Goal: Information Seeking & Learning: Check status

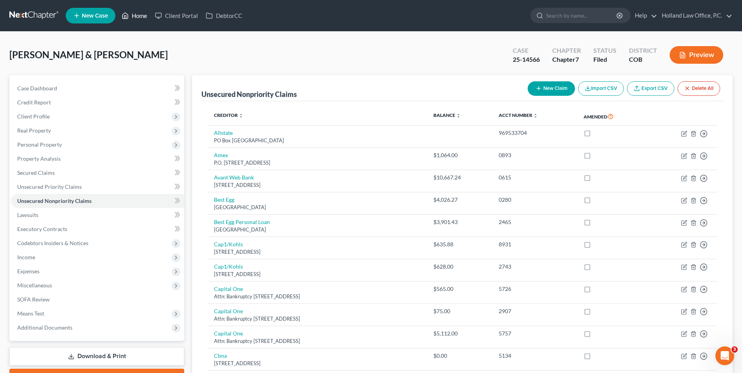
drag, startPoint x: 140, startPoint y: 24, endPoint x: 140, endPoint y: 20, distance: 4.8
click at [140, 24] on ul "New Case Home Client Portal DebtorCC - No Result - See all results Or Press Ent…" at bounding box center [399, 15] width 667 height 20
click at [140, 16] on link "Home" at bounding box center [134, 16] width 33 height 14
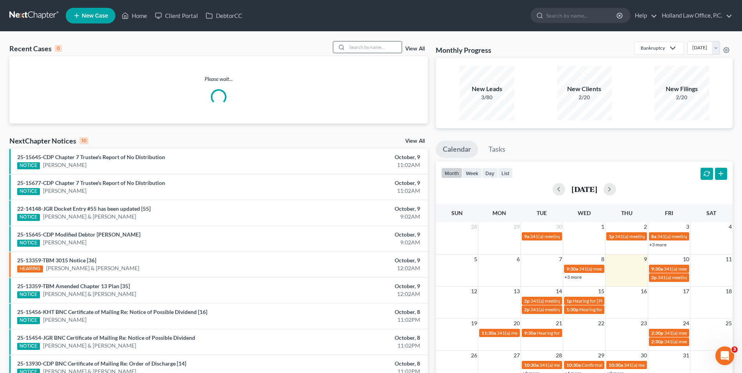
click at [366, 47] on input "search" at bounding box center [374, 46] width 55 height 11
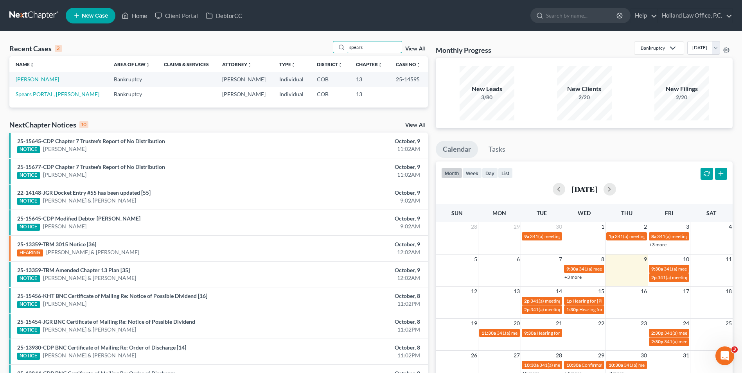
type input "spears"
click at [29, 82] on link "[PERSON_NAME]" at bounding box center [37, 79] width 43 height 7
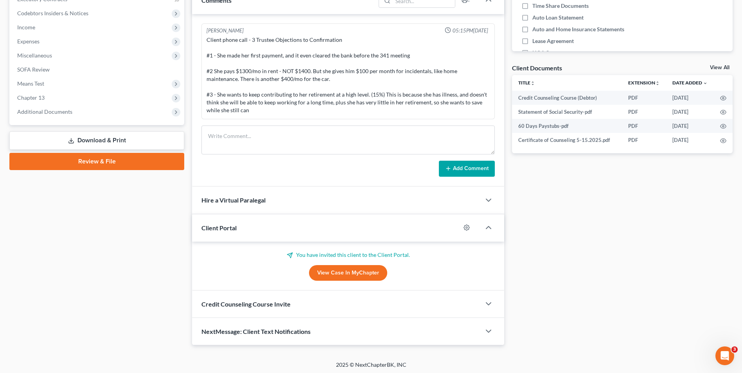
scroll to position [232, 0]
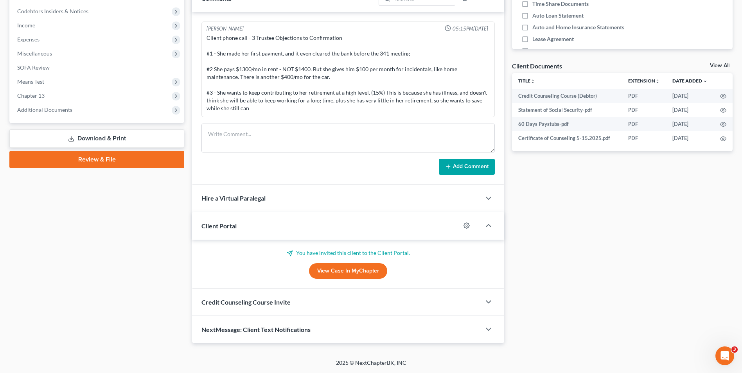
drag, startPoint x: 50, startPoint y: 108, endPoint x: 69, endPoint y: 165, distance: 60.2
click at [50, 108] on span "Additional Documents" at bounding box center [44, 109] width 55 height 7
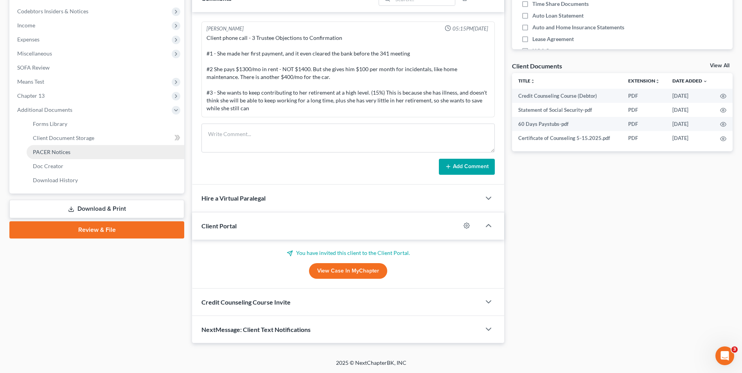
click at [67, 146] on link "PACER Notices" at bounding box center [106, 152] width 158 height 14
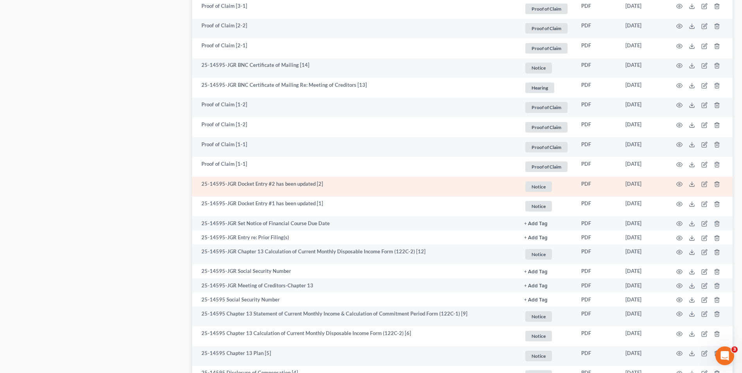
scroll to position [899, 0]
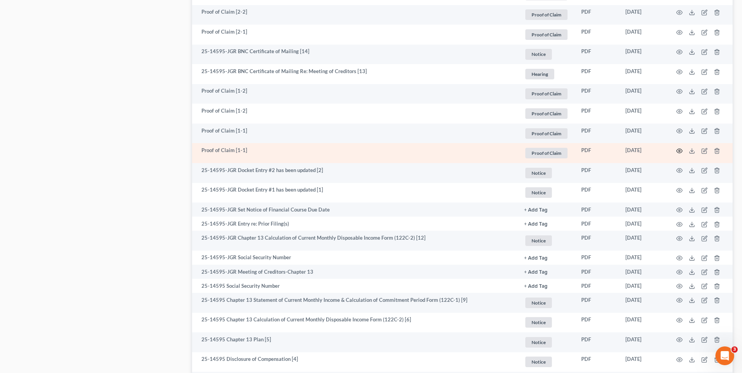
click at [682, 151] on icon "button" at bounding box center [679, 151] width 6 height 6
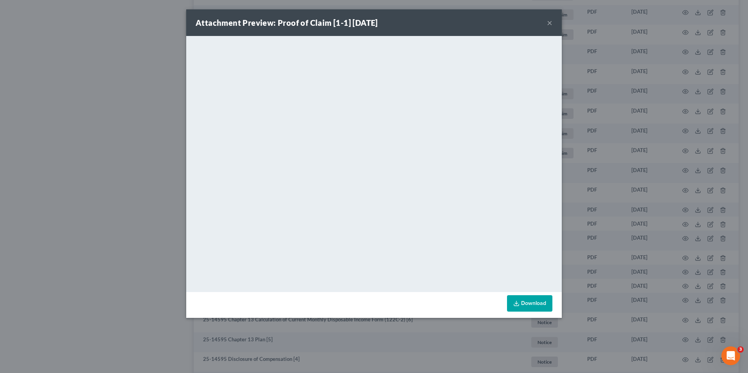
drag, startPoint x: 549, startPoint y: 25, endPoint x: 533, endPoint y: 38, distance: 20.6
click at [549, 25] on button "×" at bounding box center [549, 22] width 5 height 9
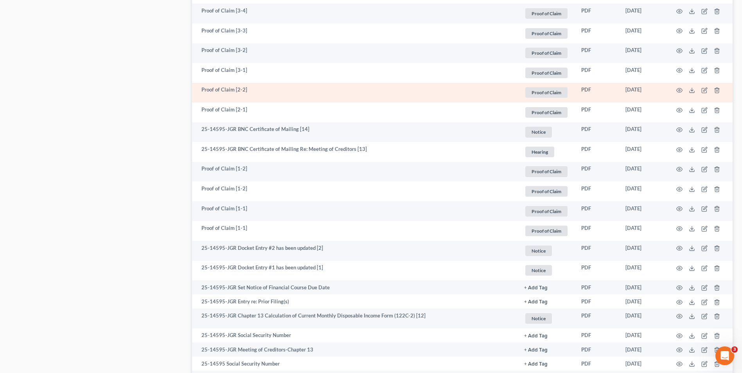
scroll to position [782, 0]
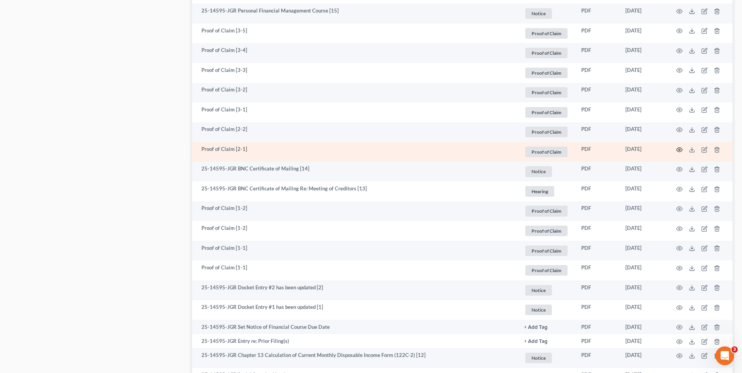
drag, startPoint x: 684, startPoint y: 147, endPoint x: 680, endPoint y: 151, distance: 5.5
click at [684, 147] on td at bounding box center [700, 152] width 66 height 20
click at [680, 151] on icon "button" at bounding box center [679, 150] width 6 height 6
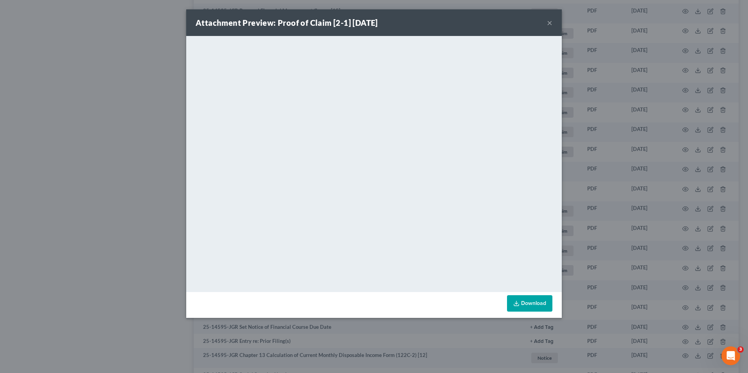
click at [550, 23] on button "×" at bounding box center [549, 22] width 5 height 9
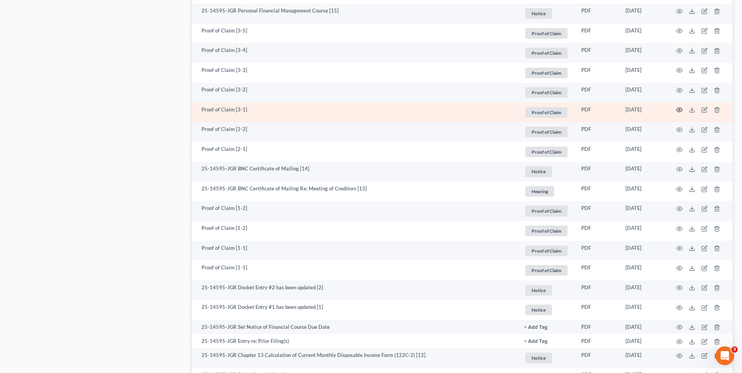
click at [677, 108] on icon "button" at bounding box center [679, 110] width 6 height 6
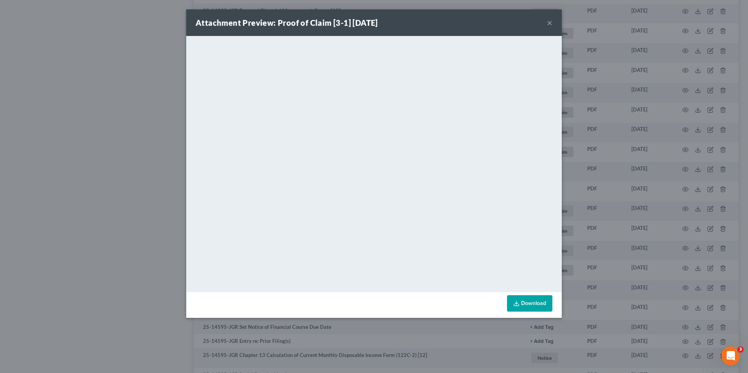
drag, startPoint x: 550, startPoint y: 23, endPoint x: 535, endPoint y: 37, distance: 20.2
click at [550, 23] on button "×" at bounding box center [549, 22] width 5 height 9
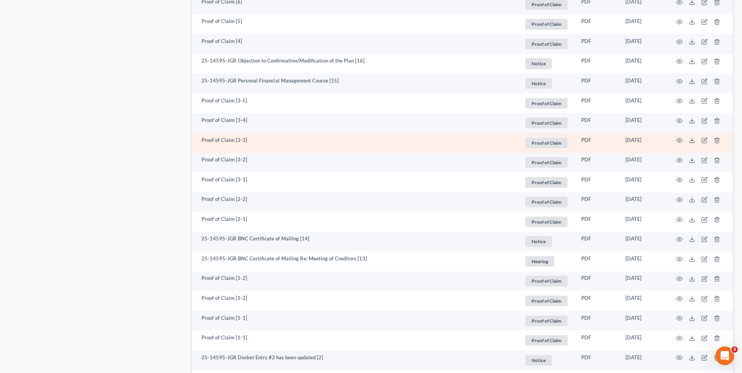
scroll to position [704, 0]
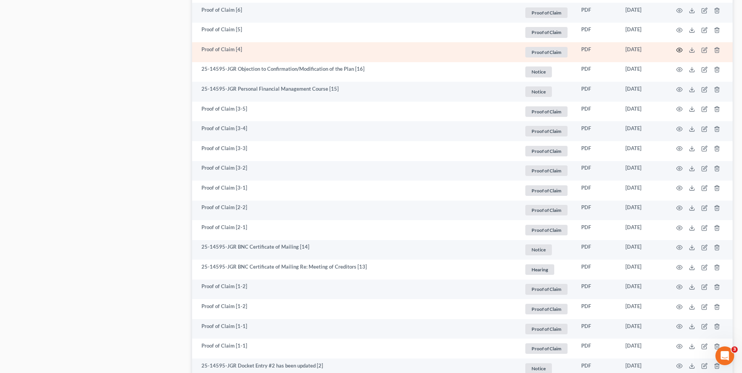
click at [678, 52] on icon "button" at bounding box center [679, 50] width 6 height 4
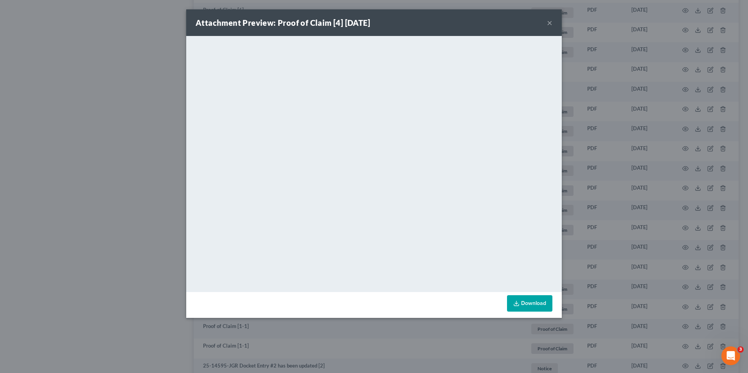
drag, startPoint x: 547, startPoint y: 22, endPoint x: 518, endPoint y: 36, distance: 32.2
click at [547, 22] on button "×" at bounding box center [549, 22] width 5 height 9
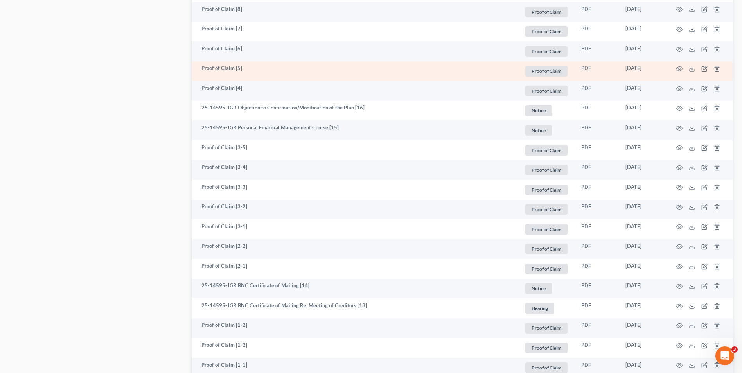
scroll to position [665, 0]
click at [682, 69] on icon "button" at bounding box center [679, 69] width 6 height 4
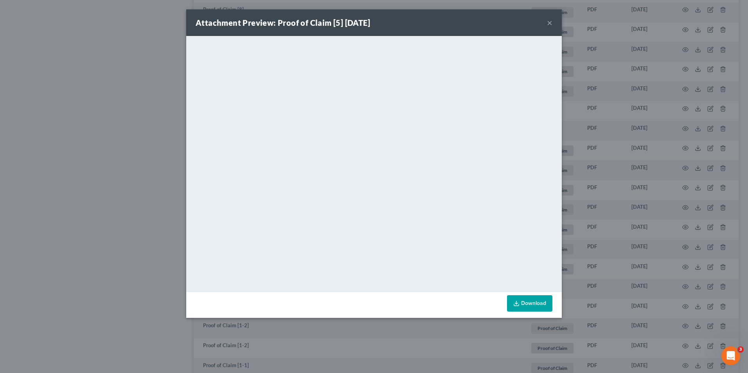
click at [551, 20] on button "×" at bounding box center [549, 22] width 5 height 9
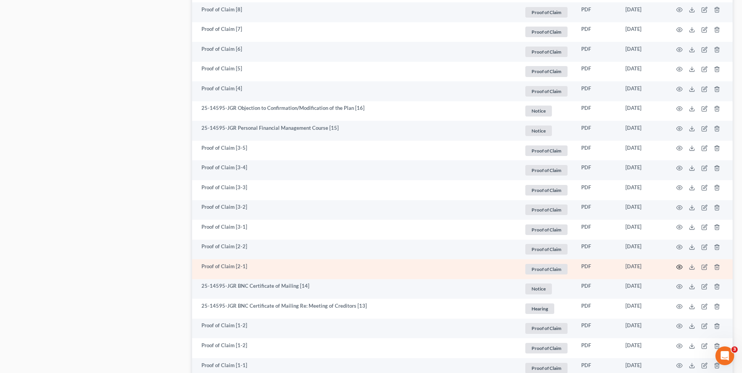
click at [679, 267] on circle "button" at bounding box center [679, 267] width 2 height 2
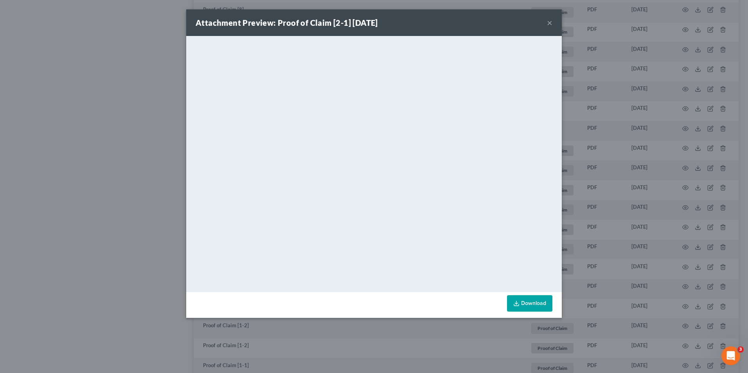
drag, startPoint x: 700, startPoint y: 146, endPoint x: 538, endPoint y: 165, distance: 162.6
click at [700, 146] on div "Attachment Preview: Proof of Claim [2-1] [DATE] × <object ng-attr-data='[URL][D…" at bounding box center [374, 186] width 748 height 373
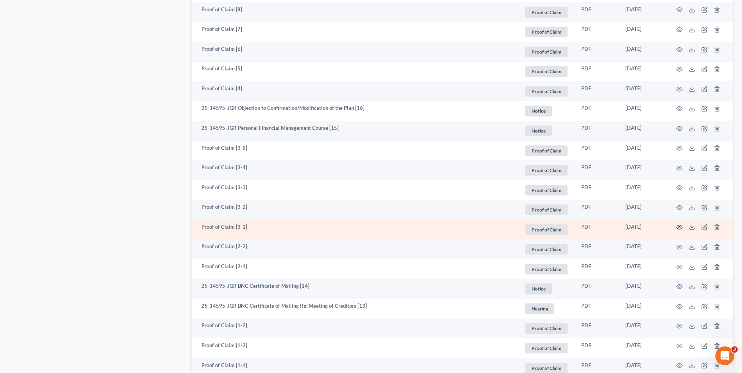
click at [677, 226] on icon "button" at bounding box center [679, 227] width 6 height 6
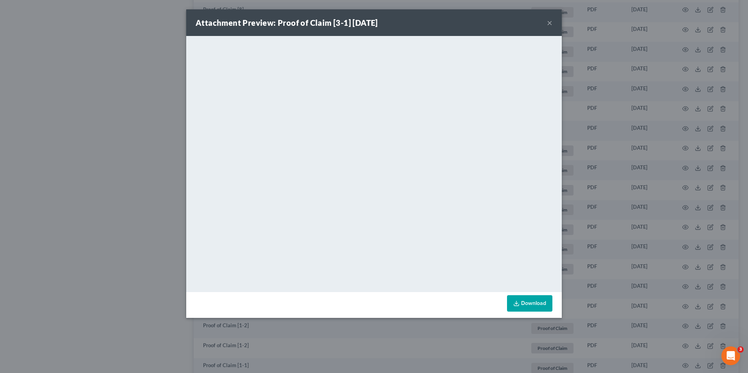
drag, startPoint x: 549, startPoint y: 22, endPoint x: 540, endPoint y: 31, distance: 12.4
click at [549, 22] on button "×" at bounding box center [549, 22] width 5 height 9
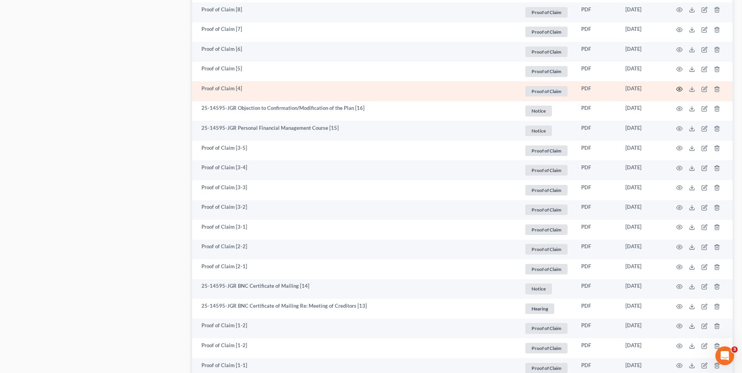
click at [681, 91] on icon "button" at bounding box center [679, 89] width 6 height 4
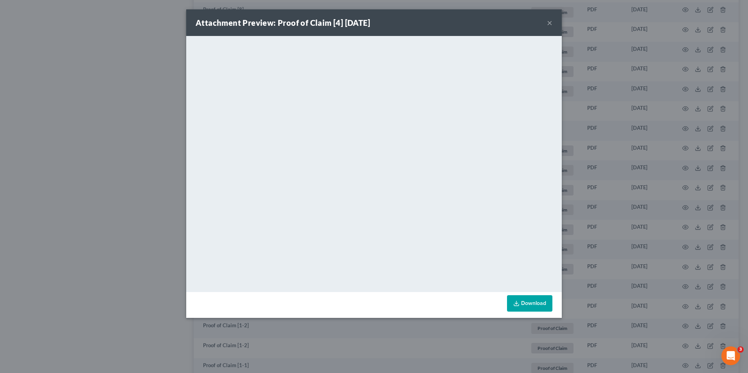
click at [546, 20] on div "Attachment Preview: Proof of Claim [4] [DATE] ×" at bounding box center [373, 22] width 375 height 27
drag, startPoint x: 547, startPoint y: 20, endPoint x: 514, endPoint y: 38, distance: 36.7
click at [547, 20] on button "×" at bounding box center [549, 22] width 5 height 9
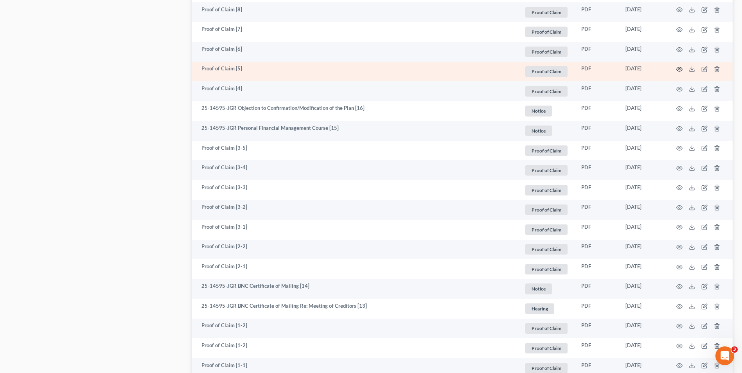
click at [678, 70] on icon "button" at bounding box center [679, 69] width 6 height 6
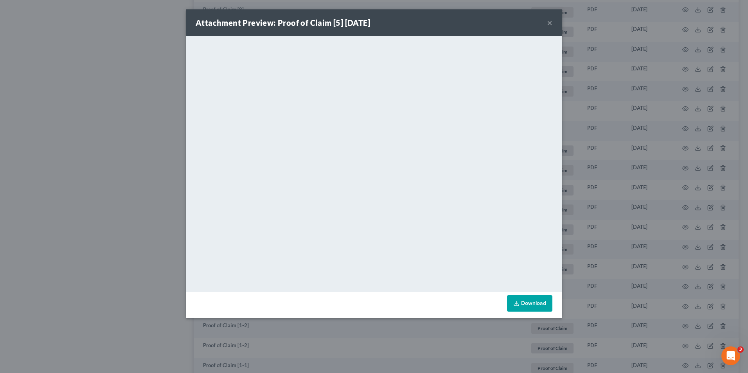
drag, startPoint x: 552, startPoint y: 23, endPoint x: 436, endPoint y: 31, distance: 115.6
click at [552, 23] on button "×" at bounding box center [549, 22] width 5 height 9
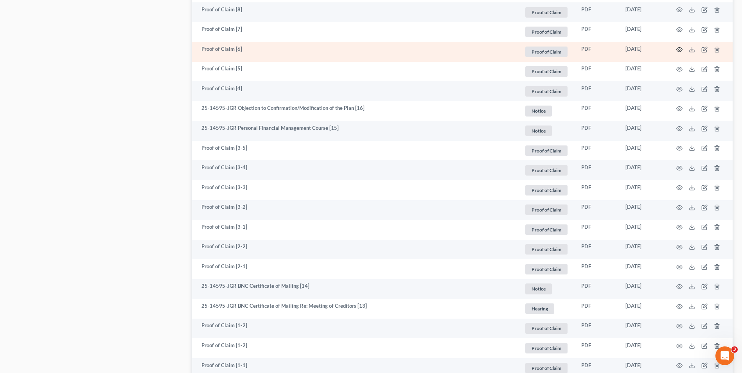
click at [680, 48] on icon "button" at bounding box center [679, 50] width 6 height 6
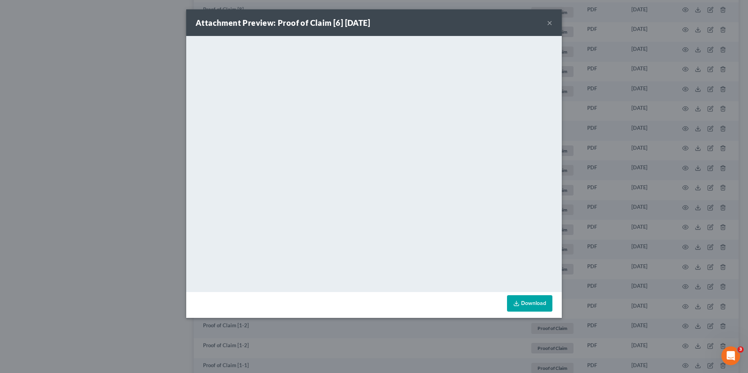
click at [546, 22] on div "Attachment Preview: Proof of Claim [6] [DATE] ×" at bounding box center [373, 22] width 375 height 27
click at [548, 22] on button "×" at bounding box center [549, 22] width 5 height 9
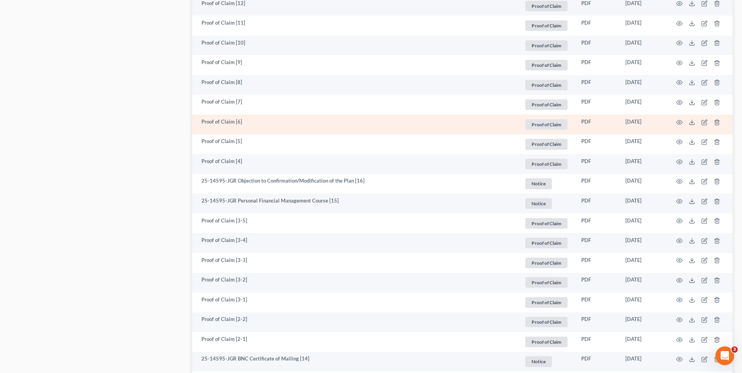
scroll to position [587, 0]
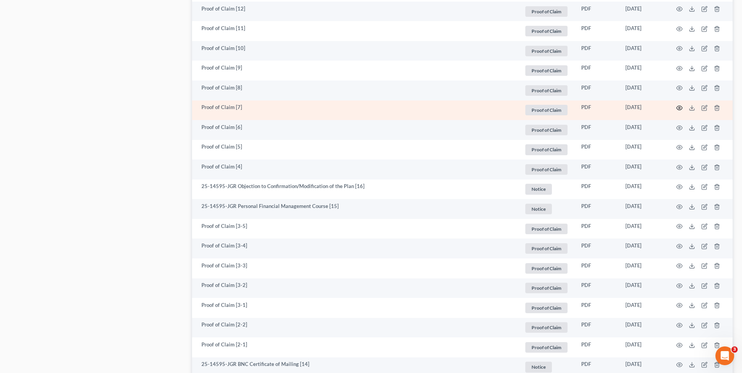
click at [682, 108] on icon "button" at bounding box center [679, 108] width 6 height 4
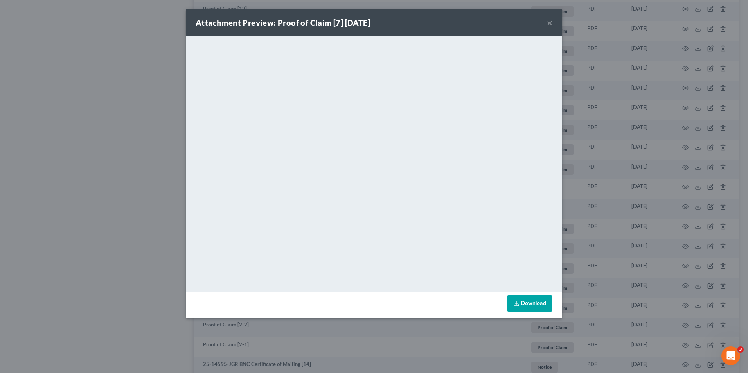
drag, startPoint x: 644, startPoint y: 114, endPoint x: 548, endPoint y: 118, distance: 96.3
click at [644, 114] on div "Attachment Preview: Proof of Claim [7] [DATE] × <object ng-attr-data='[URL][DOM…" at bounding box center [374, 186] width 748 height 373
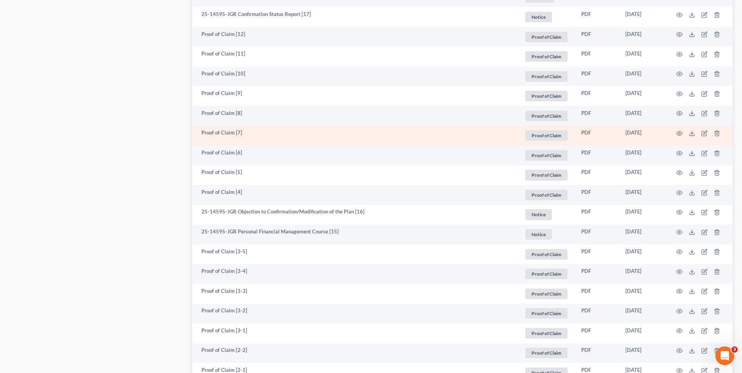
scroll to position [547, 0]
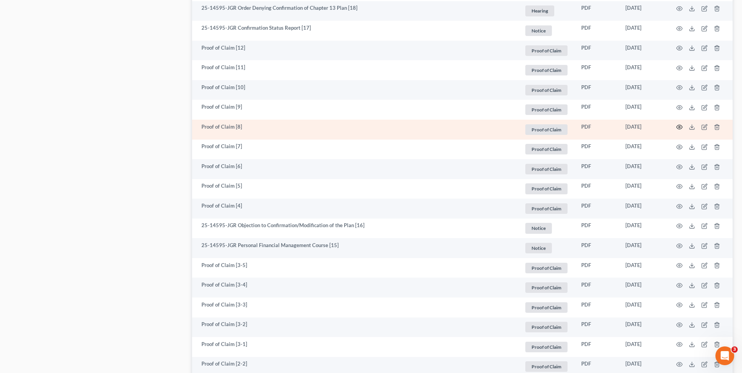
click at [679, 127] on icon "button" at bounding box center [679, 127] width 6 height 6
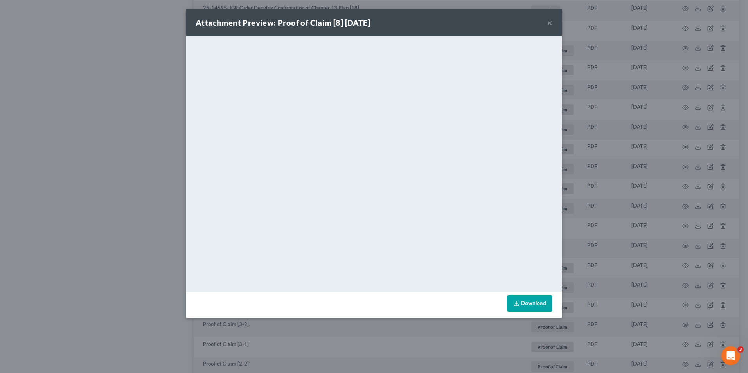
click at [553, 22] on div "Attachment Preview: Proof of Claim [8] [DATE] ×" at bounding box center [373, 22] width 375 height 27
click at [549, 22] on button "×" at bounding box center [549, 22] width 5 height 9
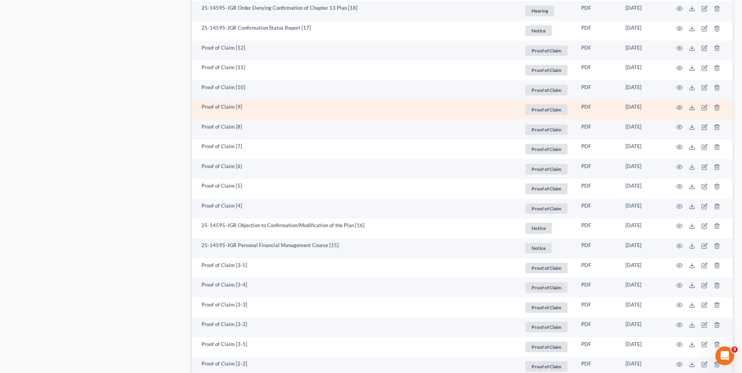
click at [683, 105] on td at bounding box center [700, 110] width 66 height 20
click at [681, 108] on icon "button" at bounding box center [679, 107] width 6 height 6
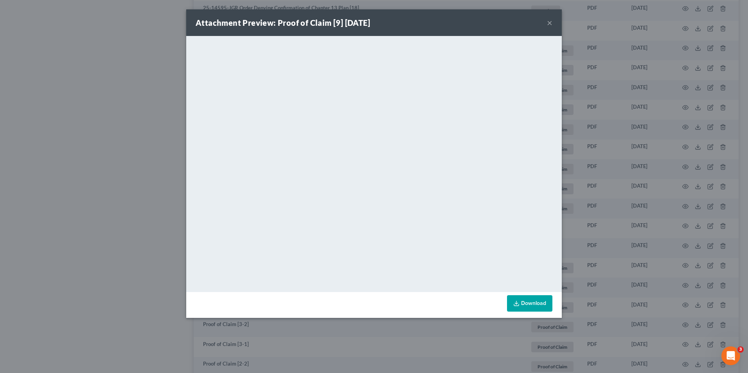
drag, startPoint x: 547, startPoint y: 22, endPoint x: 522, endPoint y: 37, distance: 29.4
click at [547, 22] on button "×" at bounding box center [549, 22] width 5 height 9
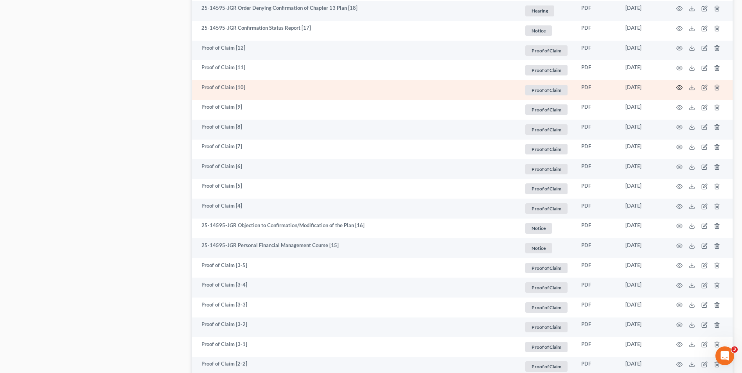
click at [680, 86] on icon "button" at bounding box center [679, 87] width 6 height 6
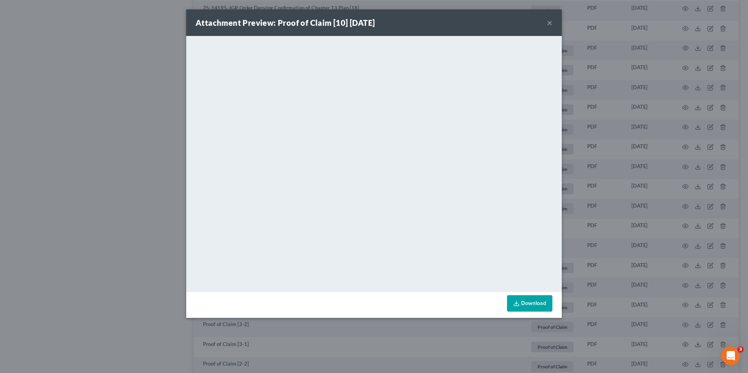
drag, startPoint x: 551, startPoint y: 23, endPoint x: 463, endPoint y: 36, distance: 89.4
click at [551, 23] on button "×" at bounding box center [549, 22] width 5 height 9
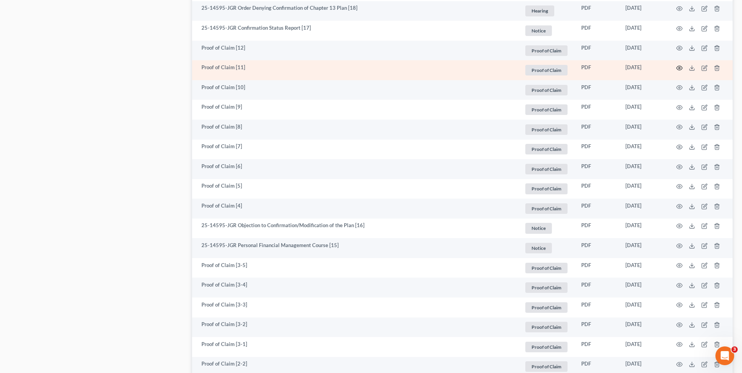
click at [679, 67] on circle "button" at bounding box center [679, 68] width 2 height 2
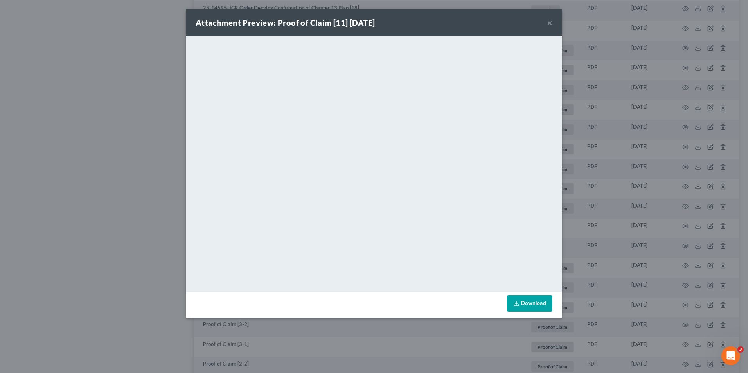
drag, startPoint x: 547, startPoint y: 22, endPoint x: 488, endPoint y: 38, distance: 61.6
click at [547, 22] on button "×" at bounding box center [549, 22] width 5 height 9
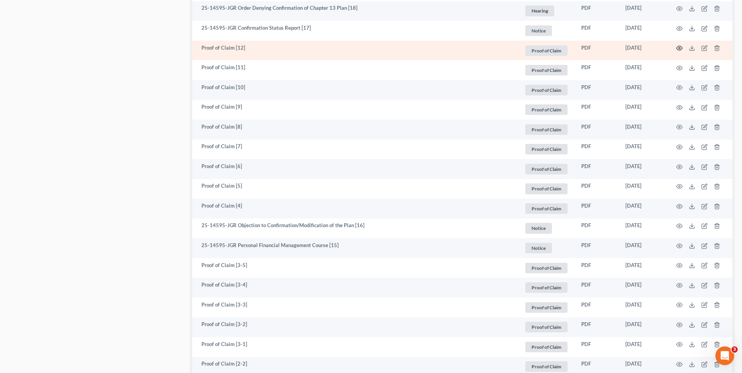
click at [678, 48] on circle "button" at bounding box center [679, 48] width 2 height 2
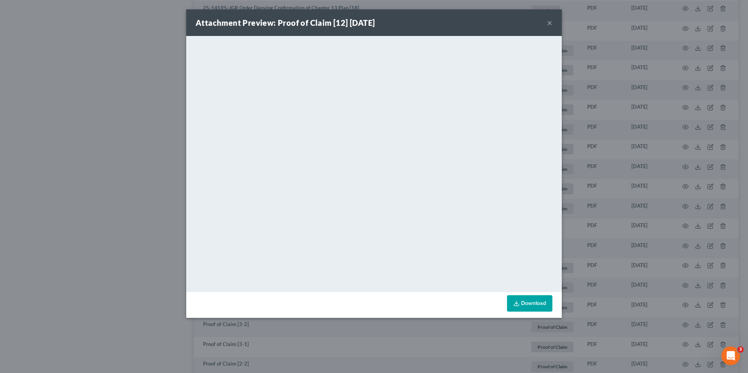
click at [545, 25] on div "Attachment Preview: Proof of Claim [12] [DATE] ×" at bounding box center [373, 22] width 375 height 27
click at [548, 23] on button "×" at bounding box center [549, 22] width 5 height 9
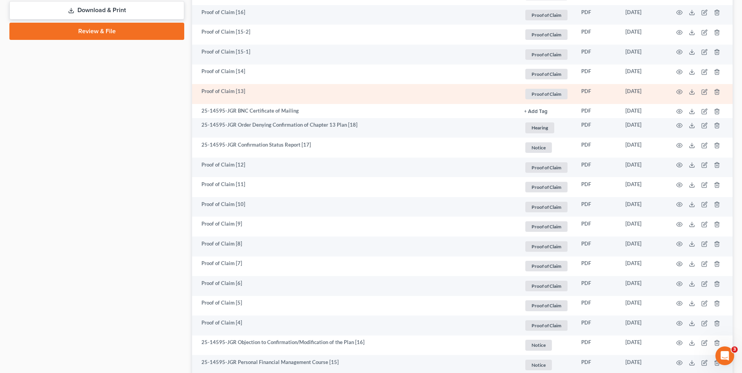
scroll to position [430, 0]
click at [679, 92] on icon "button" at bounding box center [679, 92] width 6 height 6
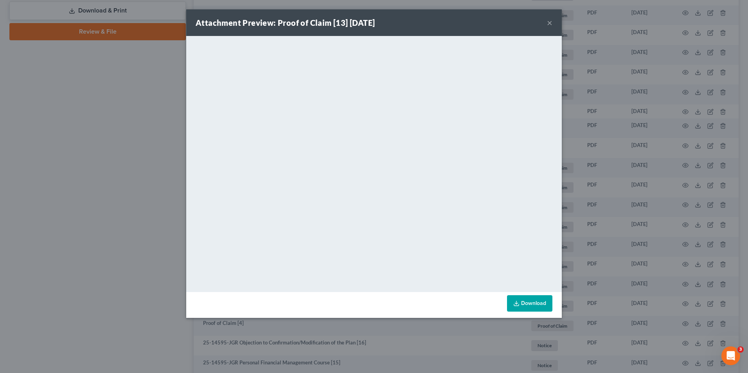
drag, startPoint x: 551, startPoint y: 23, endPoint x: 371, endPoint y: 37, distance: 180.8
click at [551, 23] on button "×" at bounding box center [549, 22] width 5 height 9
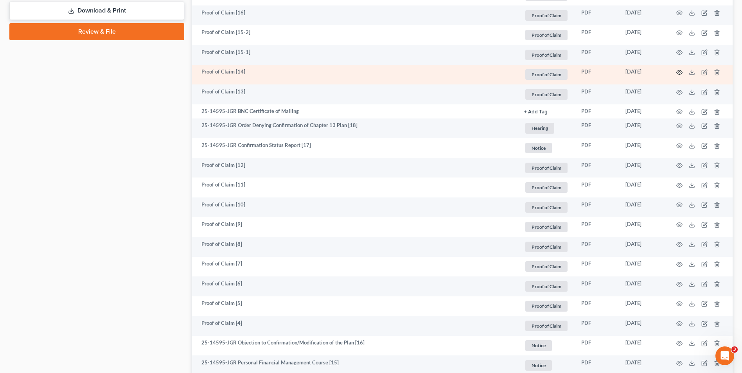
click at [680, 72] on circle "button" at bounding box center [679, 73] width 2 height 2
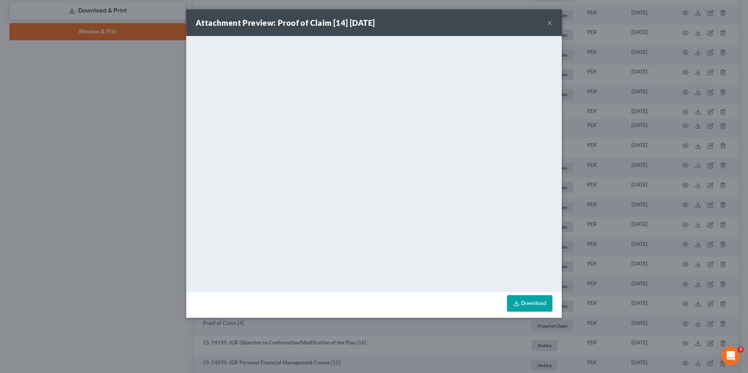
click at [550, 23] on button "×" at bounding box center [549, 22] width 5 height 9
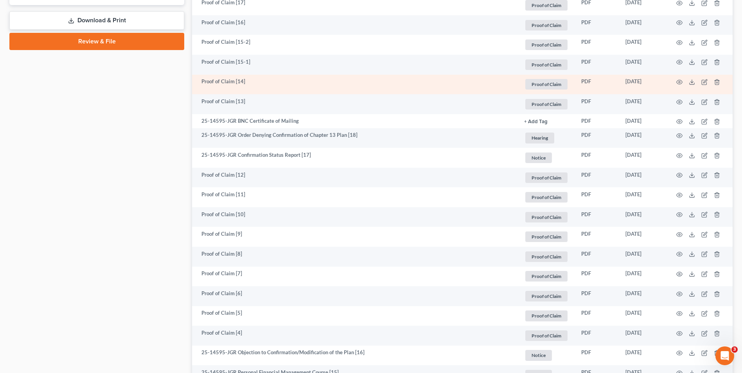
scroll to position [391, 0]
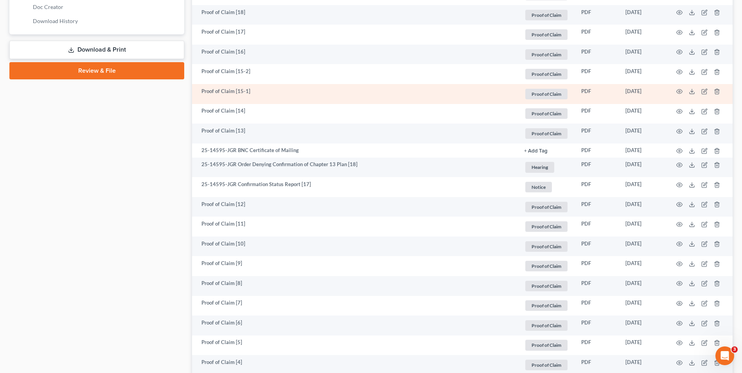
click at [676, 90] on td at bounding box center [700, 94] width 66 height 20
click at [680, 92] on circle "button" at bounding box center [679, 92] width 2 height 2
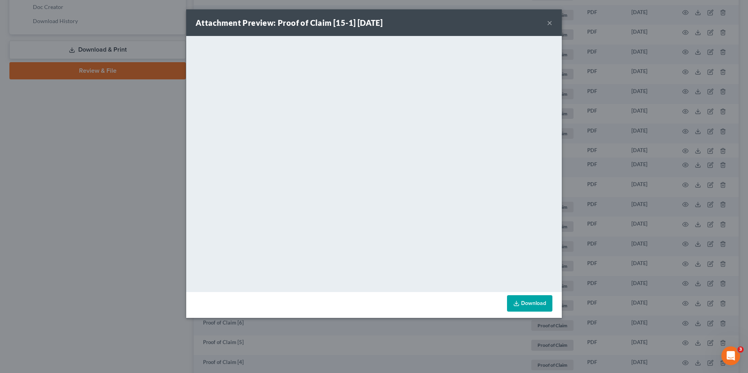
drag, startPoint x: 546, startPoint y: 18, endPoint x: 540, endPoint y: 27, distance: 10.7
click at [546, 18] on div "Attachment Preview: Proof of Claim [15-1] [DATE] ×" at bounding box center [373, 22] width 375 height 27
click at [548, 23] on button "×" at bounding box center [549, 22] width 5 height 9
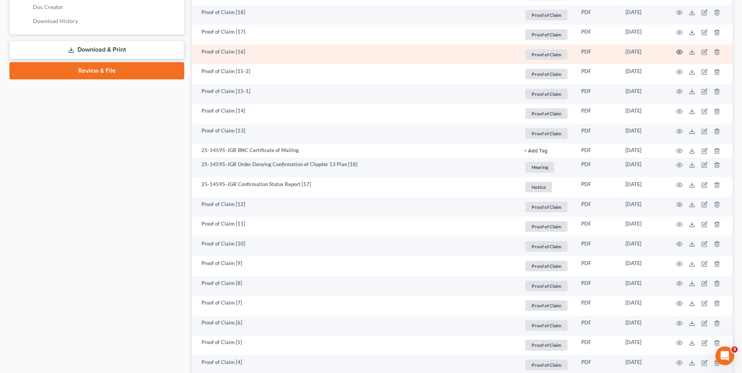
click at [681, 53] on icon "button" at bounding box center [679, 52] width 6 height 6
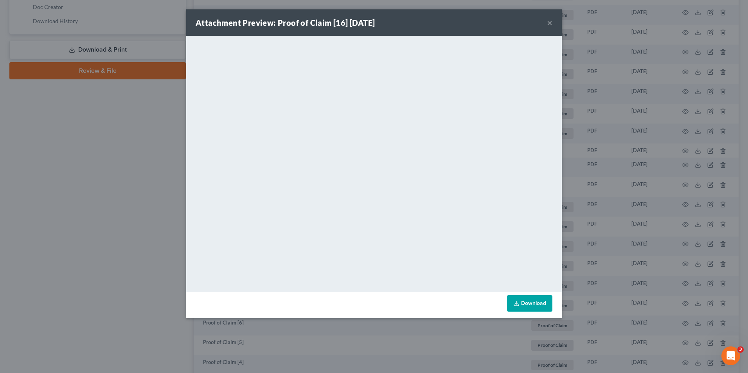
click at [549, 22] on button "×" at bounding box center [549, 22] width 5 height 9
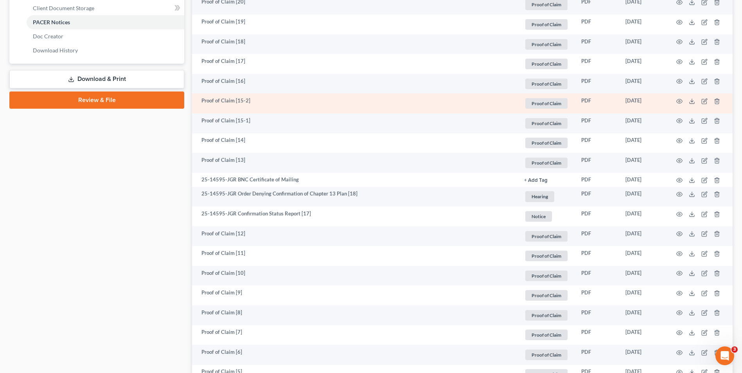
scroll to position [313, 0]
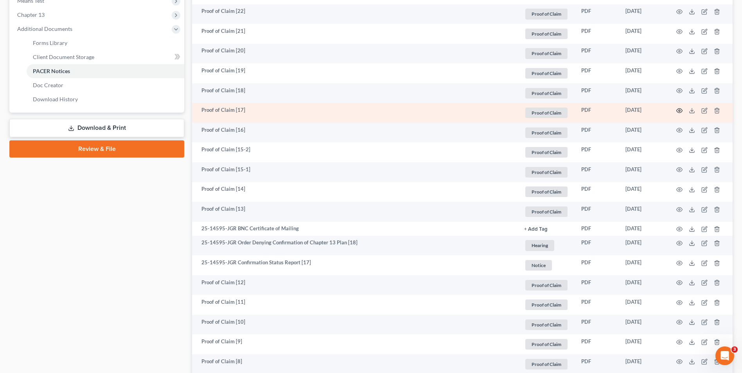
click at [678, 111] on icon "button" at bounding box center [679, 111] width 6 height 6
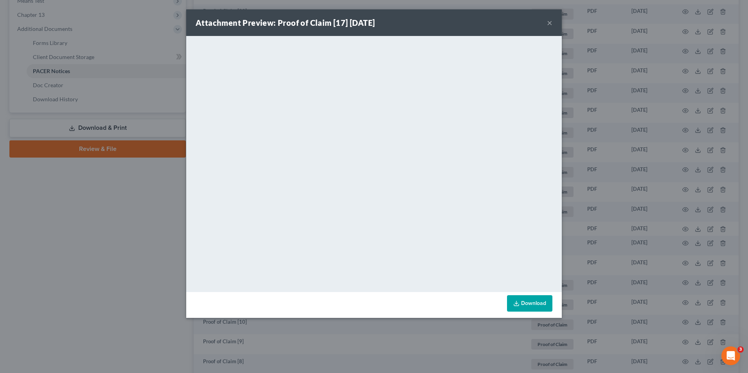
drag, startPoint x: 549, startPoint y: 24, endPoint x: 480, endPoint y: 38, distance: 71.0
click at [549, 24] on button "×" at bounding box center [549, 22] width 5 height 9
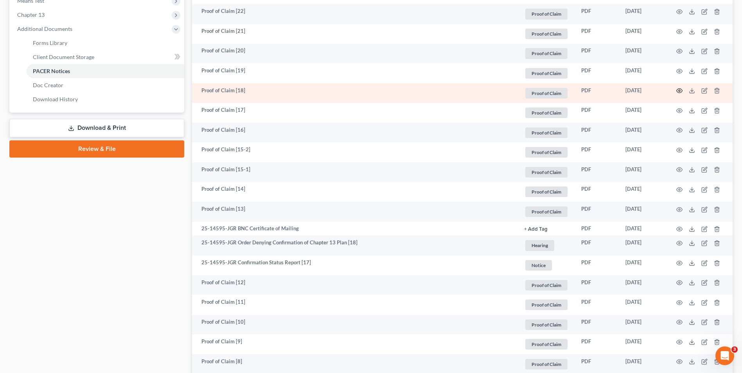
click at [678, 91] on icon "button" at bounding box center [679, 91] width 6 height 6
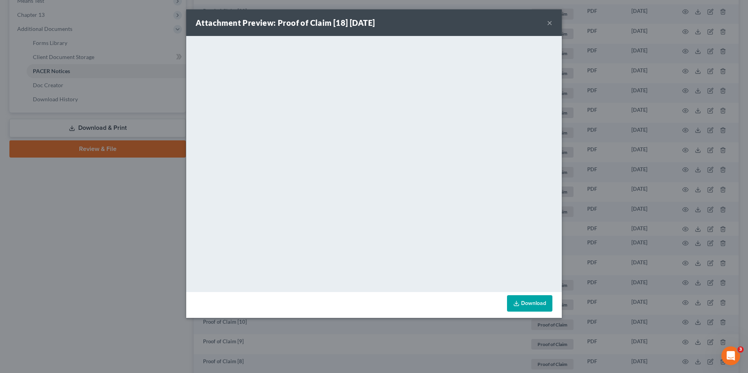
drag, startPoint x: 551, startPoint y: 23, endPoint x: 484, endPoint y: 38, distance: 68.6
click at [551, 23] on button "×" at bounding box center [549, 22] width 5 height 9
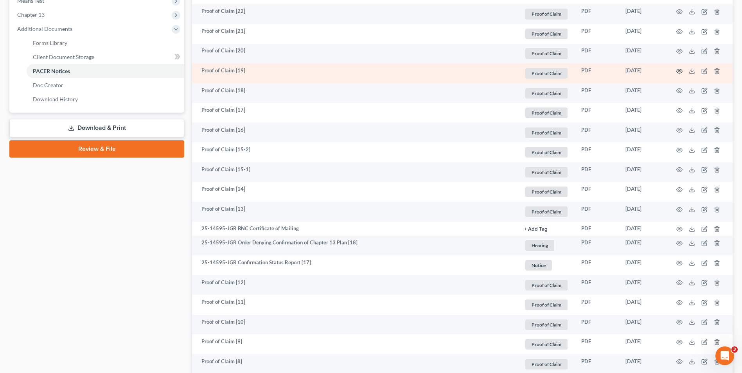
click at [679, 72] on icon "button" at bounding box center [679, 71] width 6 height 6
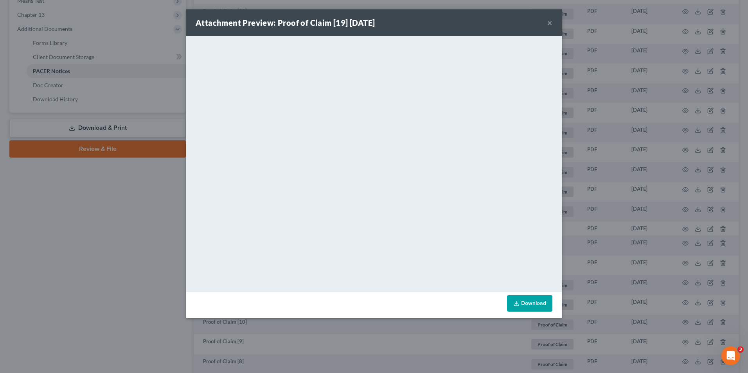
drag, startPoint x: 549, startPoint y: 22, endPoint x: 522, endPoint y: 38, distance: 31.7
click at [549, 22] on button "×" at bounding box center [549, 22] width 5 height 9
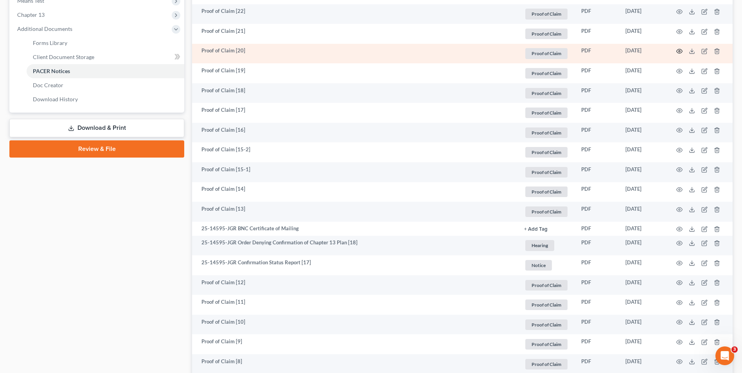
click at [680, 50] on icon "button" at bounding box center [679, 51] width 6 height 6
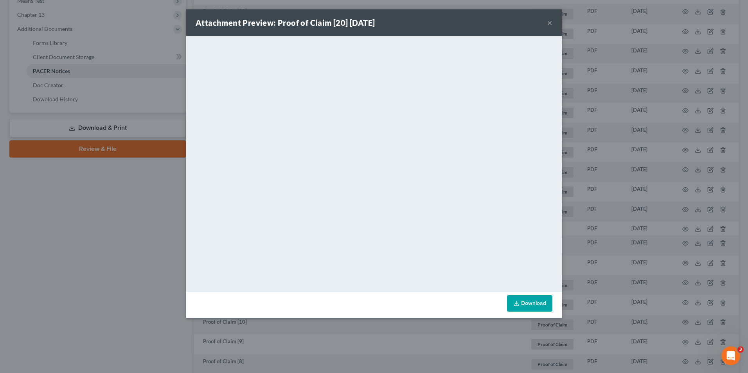
click at [630, 190] on div "Attachment Preview: Proof of Claim [20] [DATE] × <object ng-attr-data='[URL][DO…" at bounding box center [374, 186] width 748 height 373
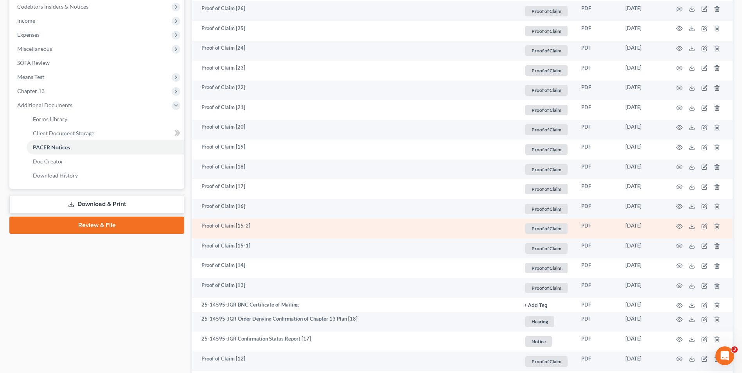
scroll to position [274, 0]
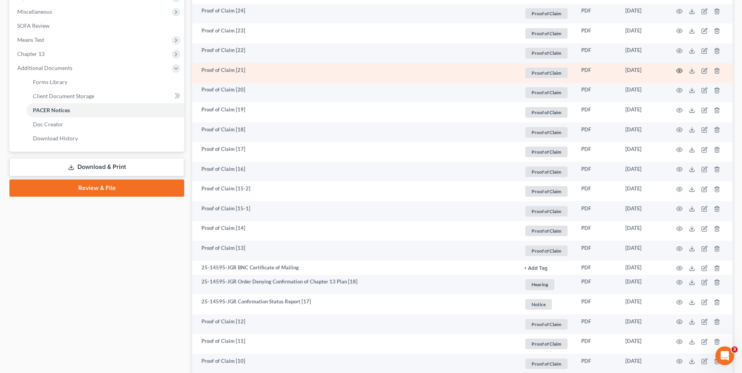
click at [678, 71] on circle "button" at bounding box center [679, 71] width 2 height 2
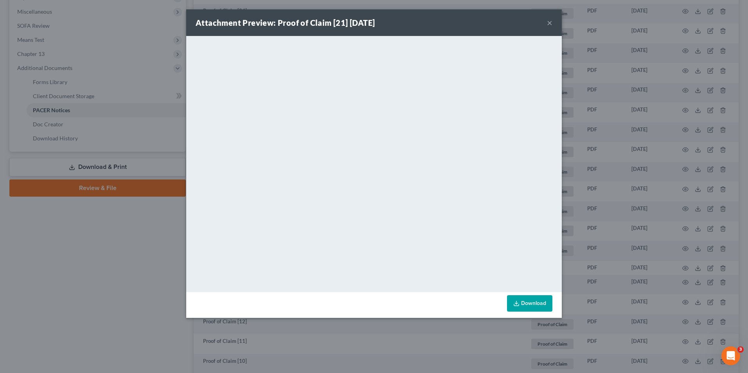
click at [647, 119] on div "Attachment Preview: Proof of Claim [21] [DATE] × <object ng-attr-data='[URL][DO…" at bounding box center [374, 186] width 748 height 373
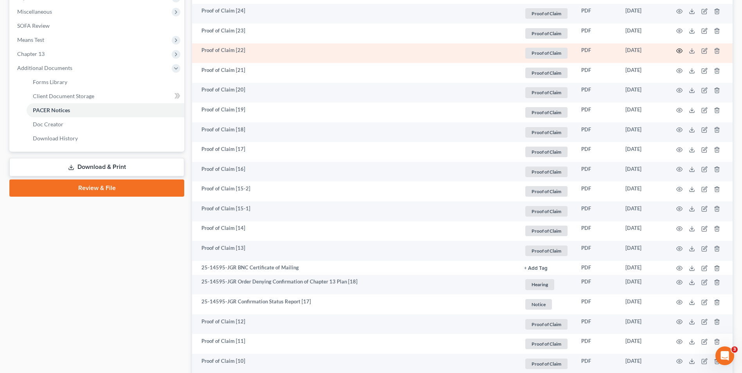
click at [681, 49] on icon "button" at bounding box center [679, 51] width 6 height 4
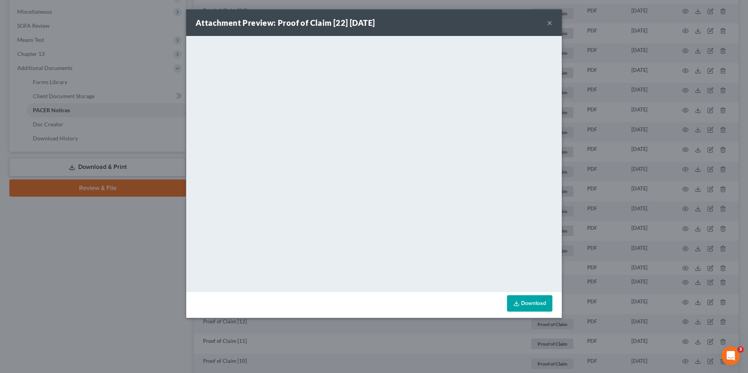
click at [551, 22] on button "×" at bounding box center [549, 22] width 5 height 9
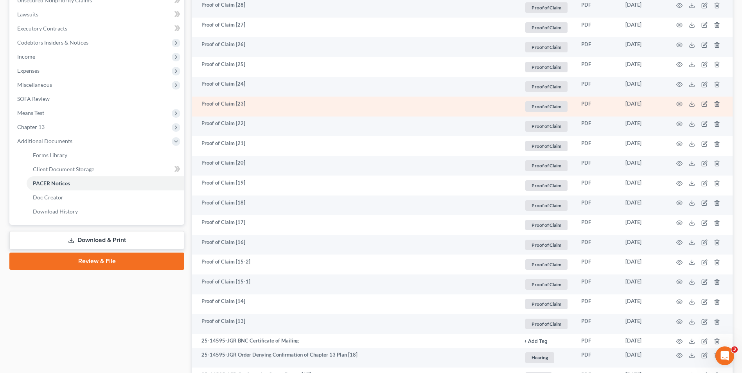
scroll to position [196, 0]
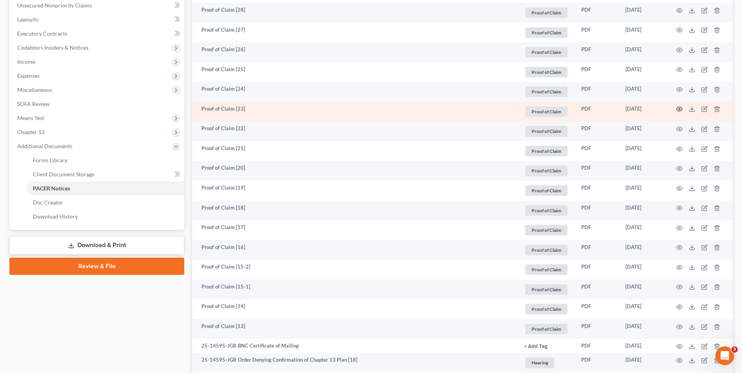
click at [679, 108] on circle "button" at bounding box center [679, 109] width 2 height 2
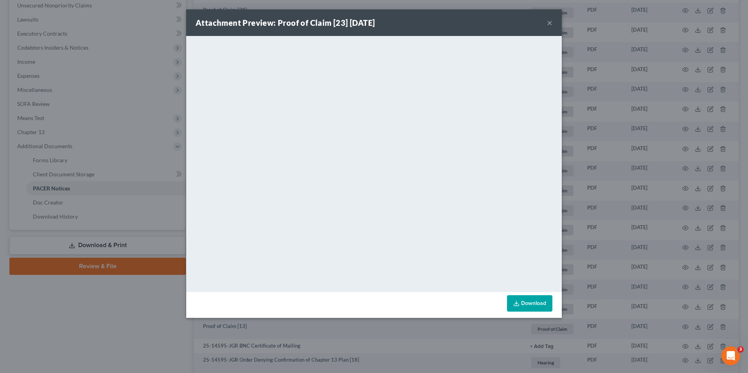
drag, startPoint x: 634, startPoint y: 153, endPoint x: 560, endPoint y: 138, distance: 75.9
click at [634, 153] on div "Attachment Preview: Proof of Claim [23] [DATE] × <object ng-attr-data='[URL][DO…" at bounding box center [374, 186] width 748 height 373
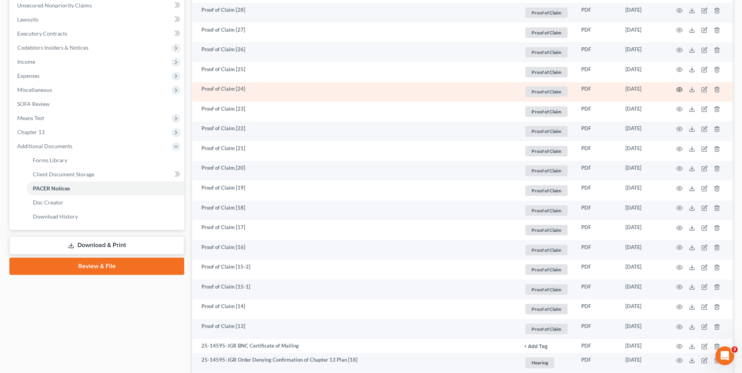
click at [680, 90] on icon "button" at bounding box center [679, 89] width 6 height 6
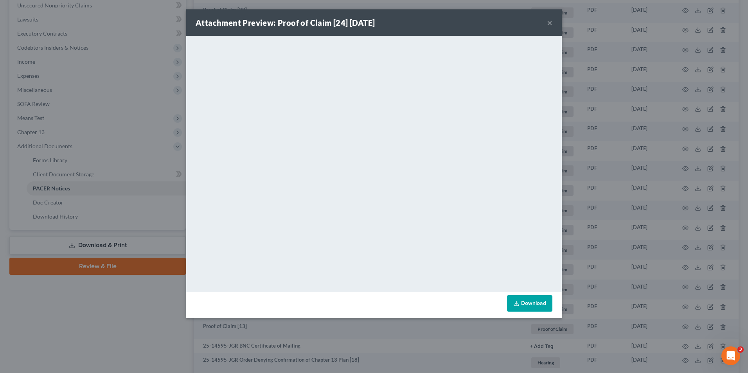
drag, startPoint x: 549, startPoint y: 23, endPoint x: 163, endPoint y: 140, distance: 403.5
click at [549, 23] on button "×" at bounding box center [549, 22] width 5 height 9
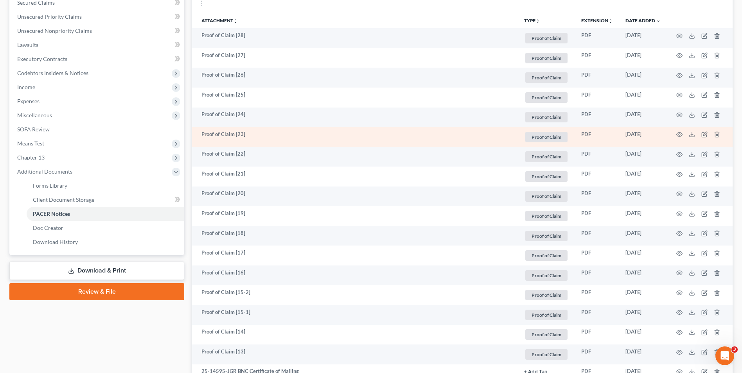
scroll to position [156, 0]
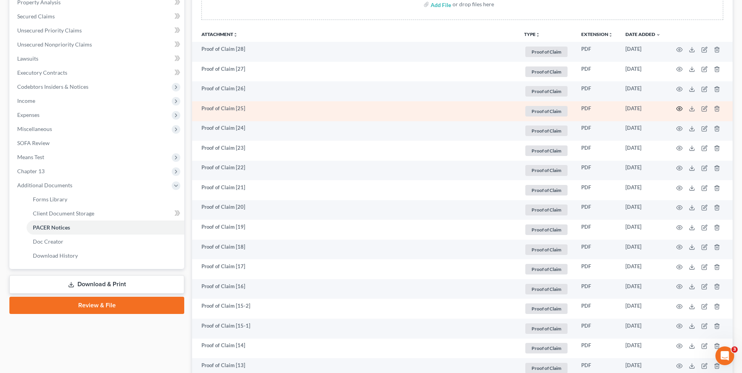
click at [681, 109] on icon "button" at bounding box center [679, 109] width 6 height 6
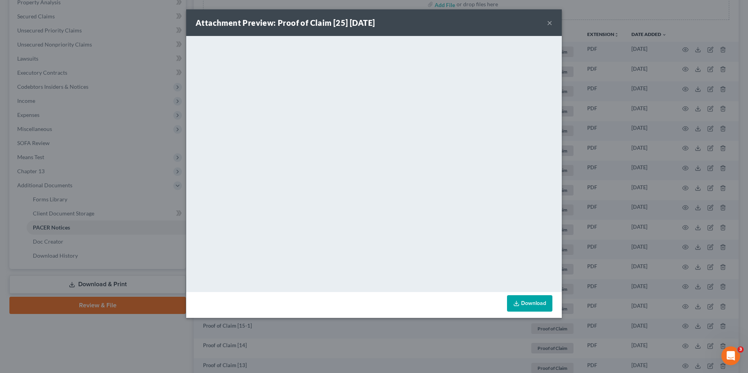
click at [547, 23] on button "×" at bounding box center [549, 22] width 5 height 9
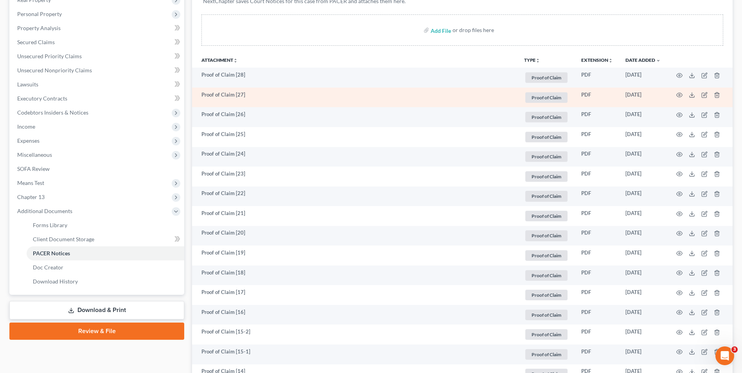
scroll to position [117, 0]
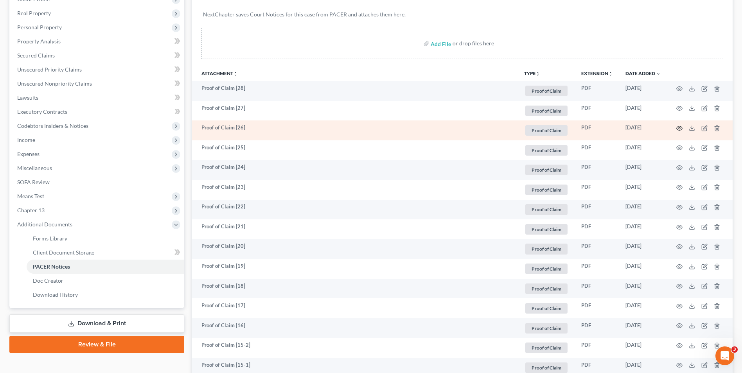
click at [680, 126] on icon "button" at bounding box center [679, 128] width 6 height 4
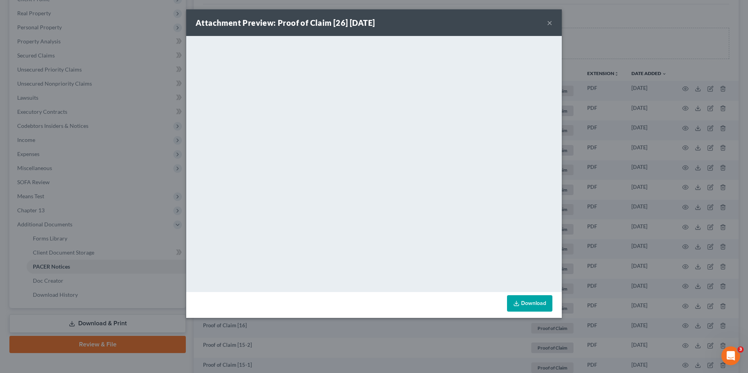
drag, startPoint x: 626, startPoint y: 126, endPoint x: 560, endPoint y: 137, distance: 66.9
click at [626, 126] on div "Attachment Preview: Proof of Claim [26] [DATE] × <object ng-attr-data='[URL][DO…" at bounding box center [374, 186] width 748 height 373
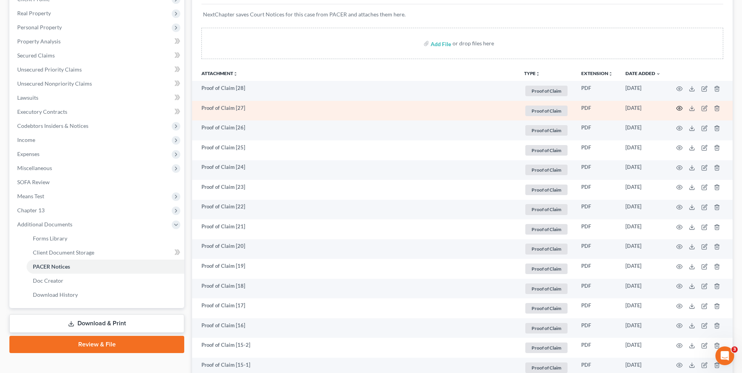
click at [681, 109] on icon "button" at bounding box center [679, 108] width 6 height 4
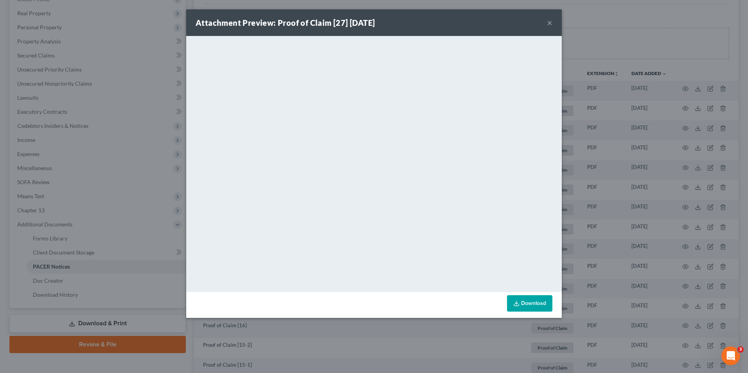
drag, startPoint x: 551, startPoint y: 23, endPoint x: 526, endPoint y: 36, distance: 28.0
click at [551, 23] on button "×" at bounding box center [549, 22] width 5 height 9
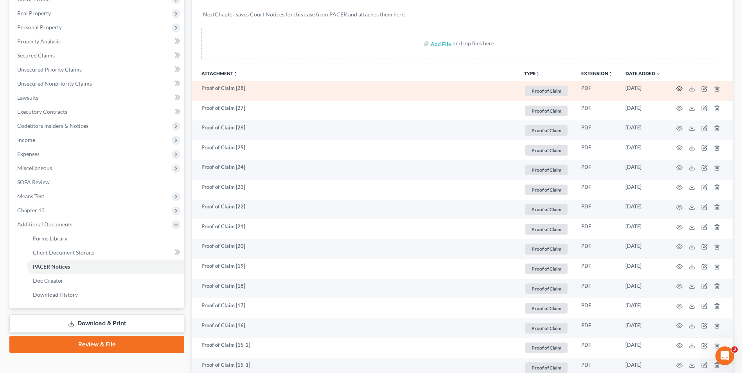
click at [678, 87] on icon "button" at bounding box center [679, 88] width 6 height 4
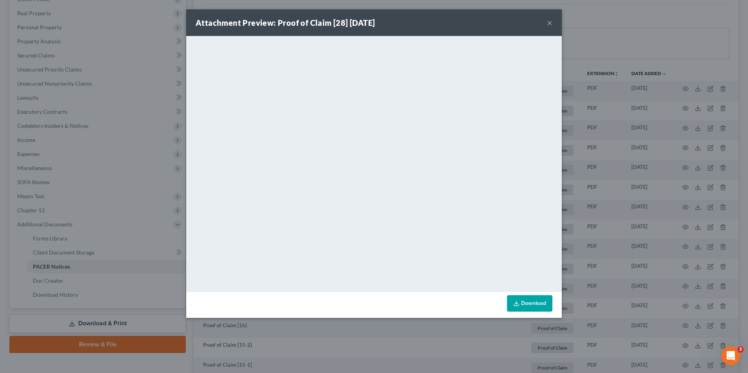
click at [550, 25] on button "×" at bounding box center [549, 22] width 5 height 9
